Goal: Communication & Community: Participate in discussion

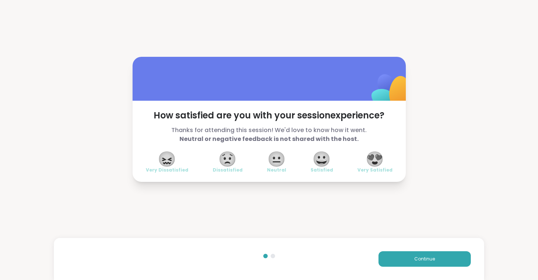
click at [374, 159] on span "😍" at bounding box center [375, 159] width 18 height 13
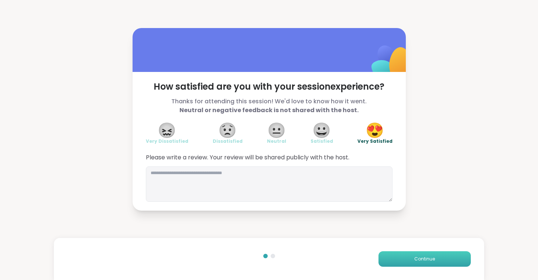
click at [407, 260] on button "Continue" at bounding box center [425, 260] width 92 height 16
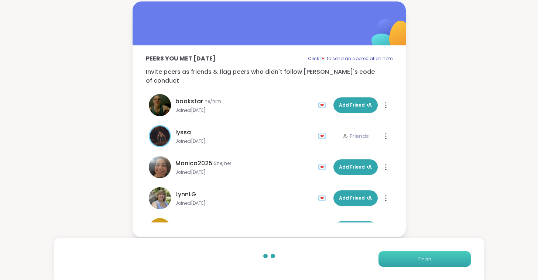
click at [407, 260] on button "Finish" at bounding box center [425, 260] width 92 height 16
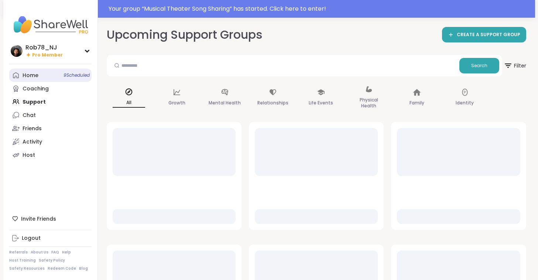
click at [49, 73] on link "Home 9 Scheduled" at bounding box center [50, 75] width 82 height 13
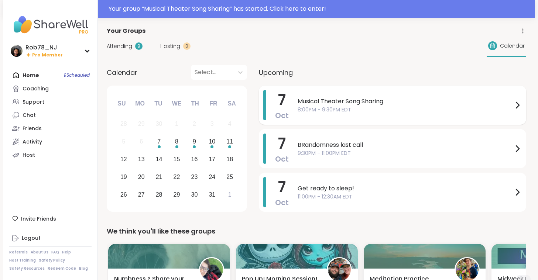
click at [321, 110] on span "8:00PM - 9:30PM EDT" at bounding box center [405, 110] width 215 height 8
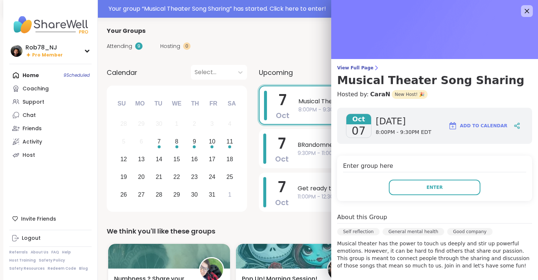
click at [418, 196] on div "Enter group here Enter" at bounding box center [434, 178] width 195 height 45
click at [418, 190] on button "Enter" at bounding box center [435, 188] width 92 height 16
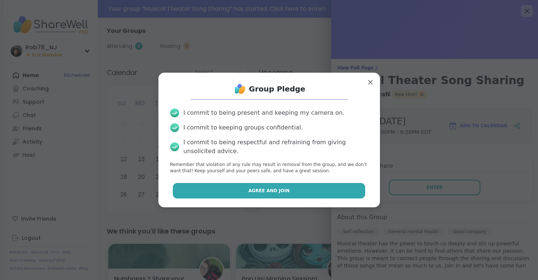
click at [293, 187] on button "Agree and Join" at bounding box center [269, 191] width 193 height 16
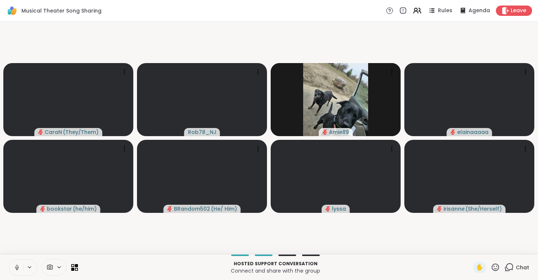
click at [16, 270] on icon at bounding box center [17, 268] width 7 height 7
click at [51, 266] on icon at bounding box center [50, 267] width 7 height 7
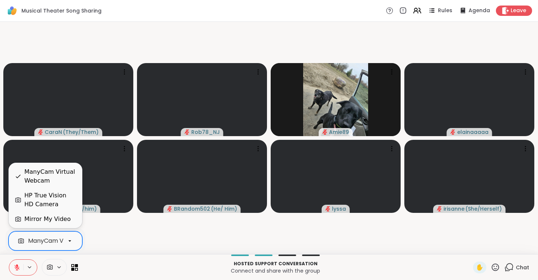
click at [56, 234] on div "ManyCam Virtual Webcam" at bounding box center [45, 241] width 74 height 19
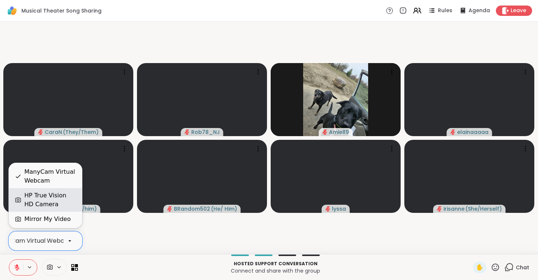
click at [50, 195] on div "HP True Vision HD Camera" at bounding box center [50, 200] width 52 height 18
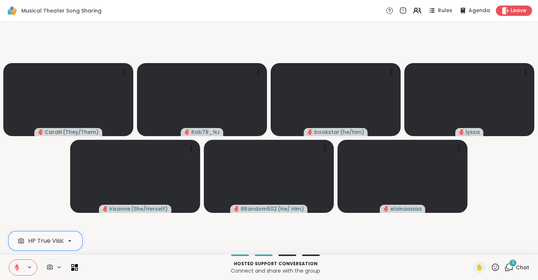
click at [17, 271] on button at bounding box center [16, 268] width 14 height 16
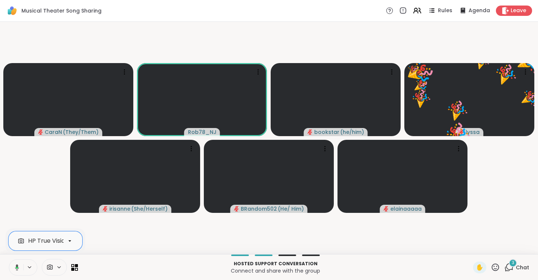
click at [17, 271] on button at bounding box center [15, 268] width 15 height 16
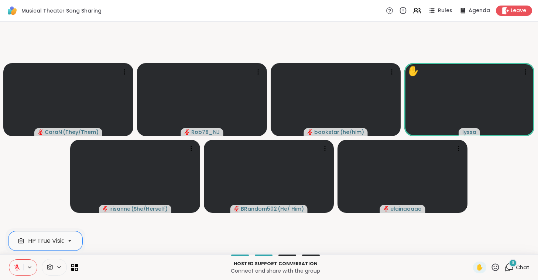
click at [493, 265] on icon at bounding box center [495, 267] width 9 height 9
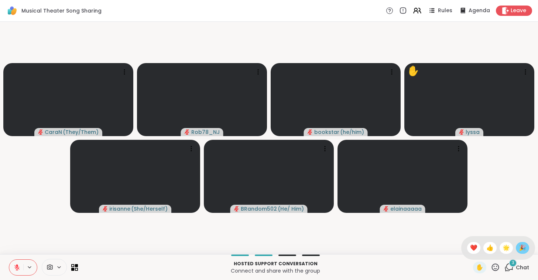
click at [525, 249] on span "🎉" at bounding box center [522, 248] width 7 height 9
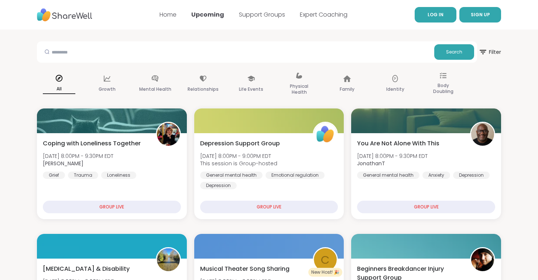
click at [430, 13] on span "LOG IN" at bounding box center [436, 14] width 16 height 6
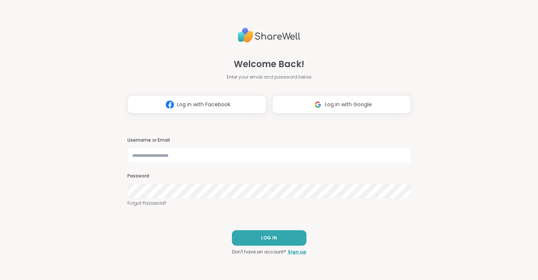
type input "**********"
click at [267, 237] on span "LOG IN" at bounding box center [269, 238] width 16 height 7
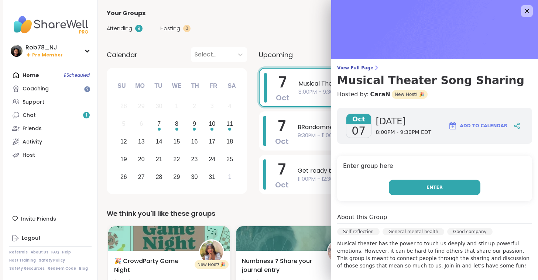
click at [425, 181] on button "Enter" at bounding box center [435, 188] width 92 height 16
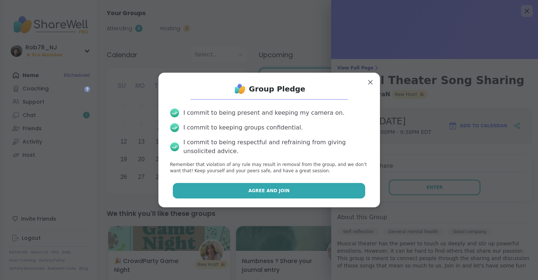
click at [285, 187] on button "Agree and Join" at bounding box center [269, 191] width 193 height 16
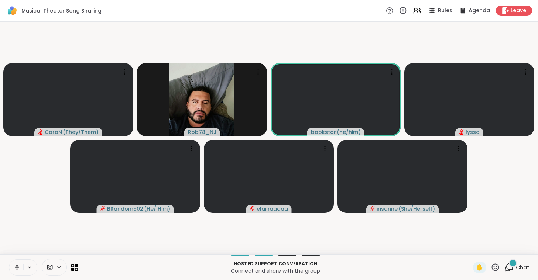
click at [16, 271] on icon at bounding box center [17, 268] width 7 height 7
click at [17, 265] on icon at bounding box center [17, 268] width 7 height 7
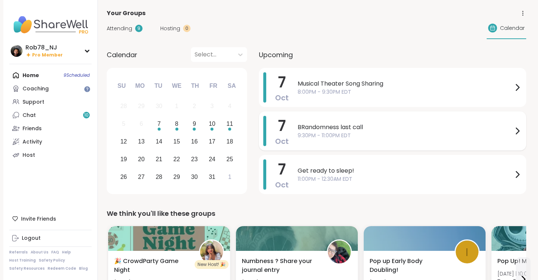
click at [325, 125] on span "BRandomness last call" at bounding box center [405, 127] width 215 height 9
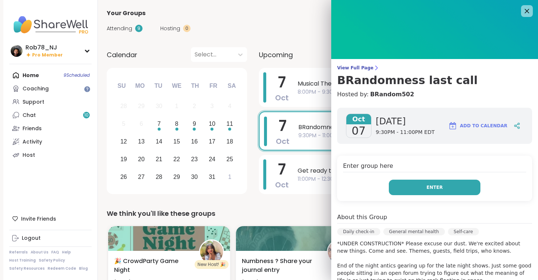
click at [450, 186] on button "Enter" at bounding box center [435, 188] width 92 height 16
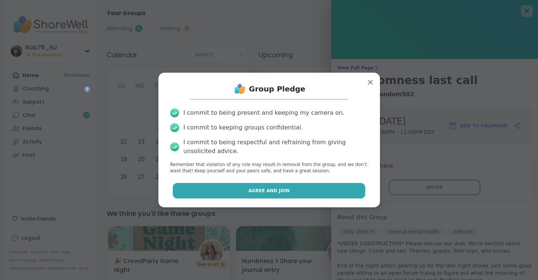
click at [292, 191] on button "Agree and Join" at bounding box center [269, 191] width 193 height 16
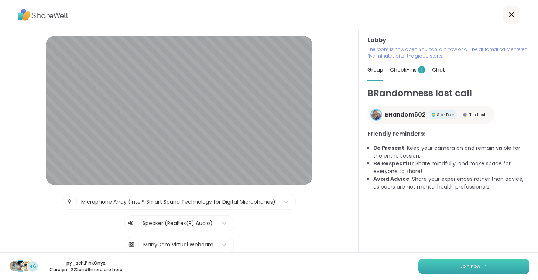
click at [469, 268] on span "Join now" at bounding box center [470, 266] width 20 height 7
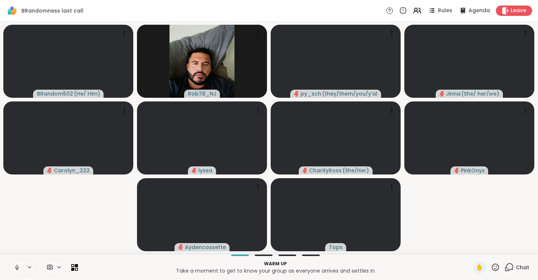
click at [18, 266] on icon at bounding box center [17, 266] width 2 height 3
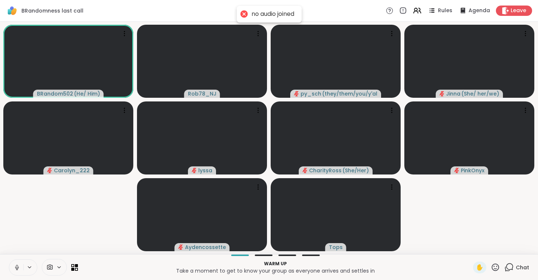
click at [17, 268] on icon at bounding box center [17, 268] width 7 height 7
click at [48, 266] on icon at bounding box center [50, 267] width 7 height 7
click at [58, 239] on div "ManyCam Virtual Webcam" at bounding box center [67, 241] width 79 height 9
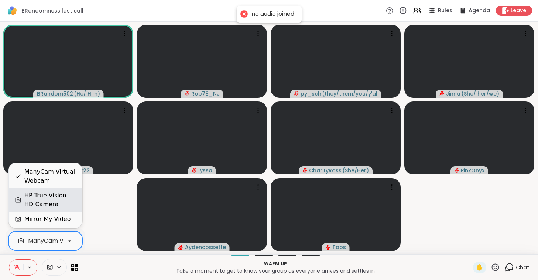
click at [60, 200] on div "HP True Vision HD Camera" at bounding box center [50, 200] width 52 height 18
